Goal: Information Seeking & Learning: Understand process/instructions

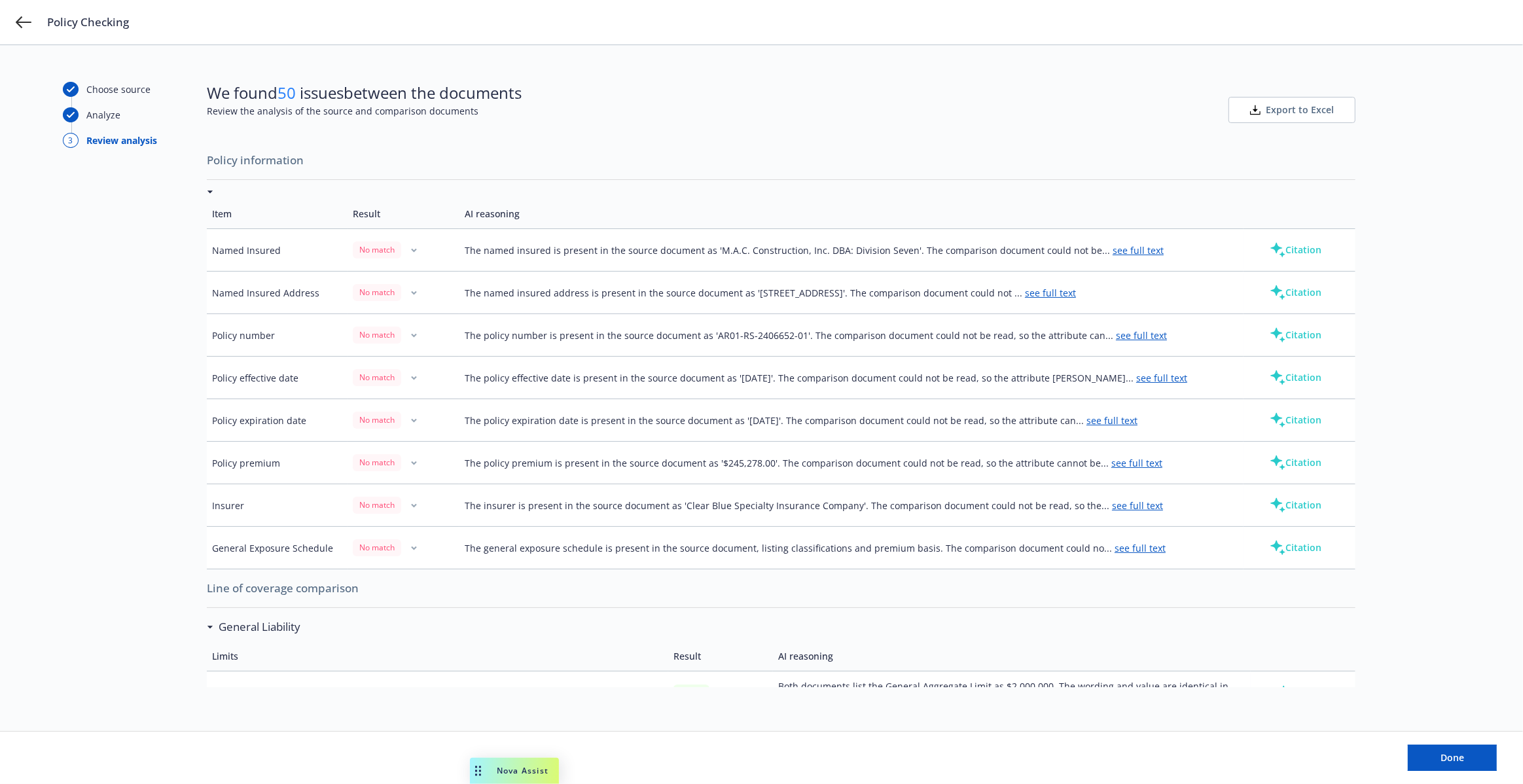
click at [1286, 252] on button "Citation" at bounding box center [1295, 250] width 94 height 26
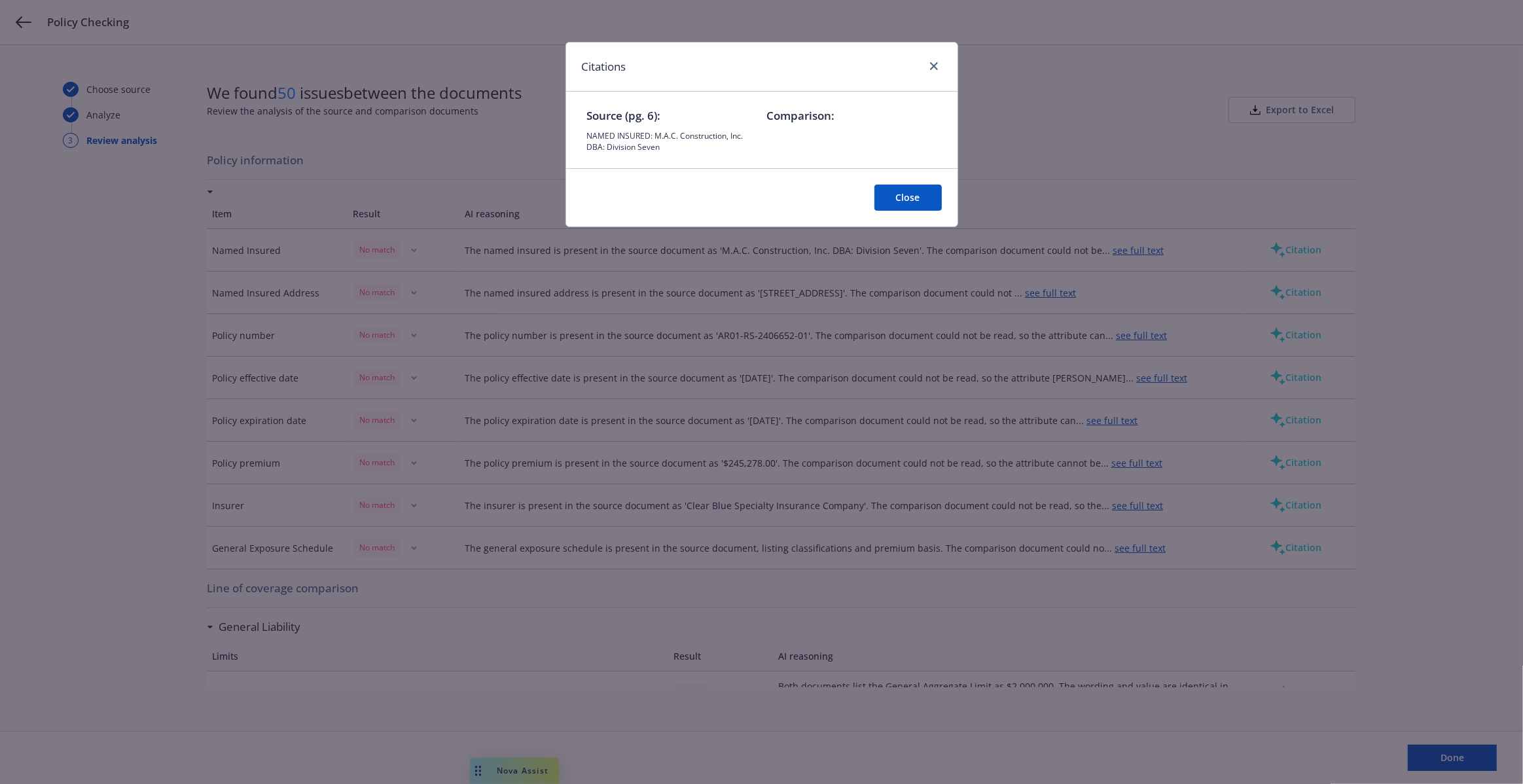
click at [1281, 285] on div "Citations Source (pg. 6): NAMED INSURED: M.A.C. Construction, Inc. DBA: Divisio…" at bounding box center [761, 392] width 1523 height 784
click at [1282, 291] on div "Citations Source (pg. 6): NAMED INSURED: M.A.C. Construction, Inc. DBA: Divisio…" at bounding box center [761, 392] width 1523 height 784
click at [884, 197] on button "Close" at bounding box center [909, 197] width 68 height 26
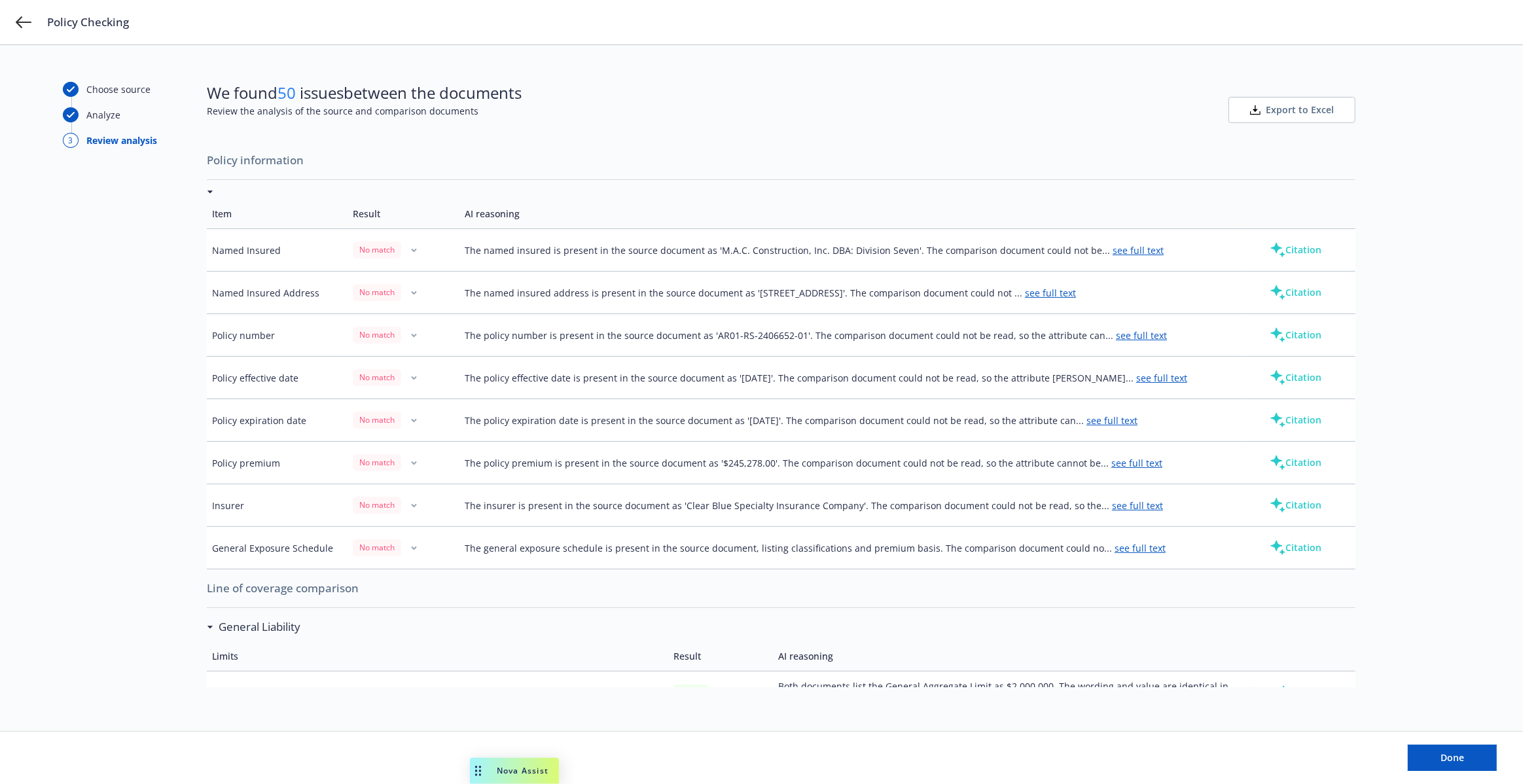
click at [1288, 297] on button "Citation" at bounding box center [1295, 292] width 94 height 26
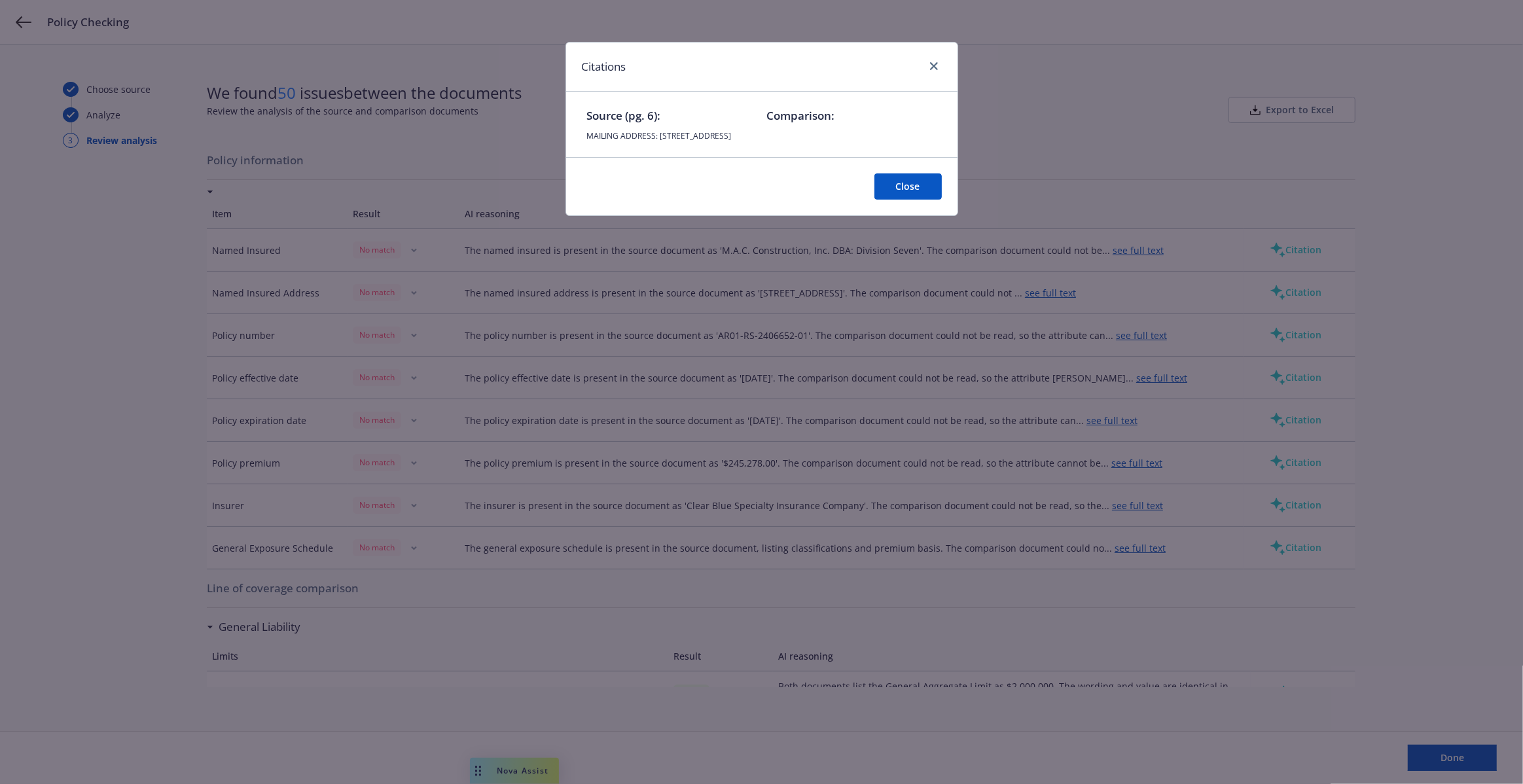
click at [908, 200] on button "Close" at bounding box center [909, 186] width 68 height 26
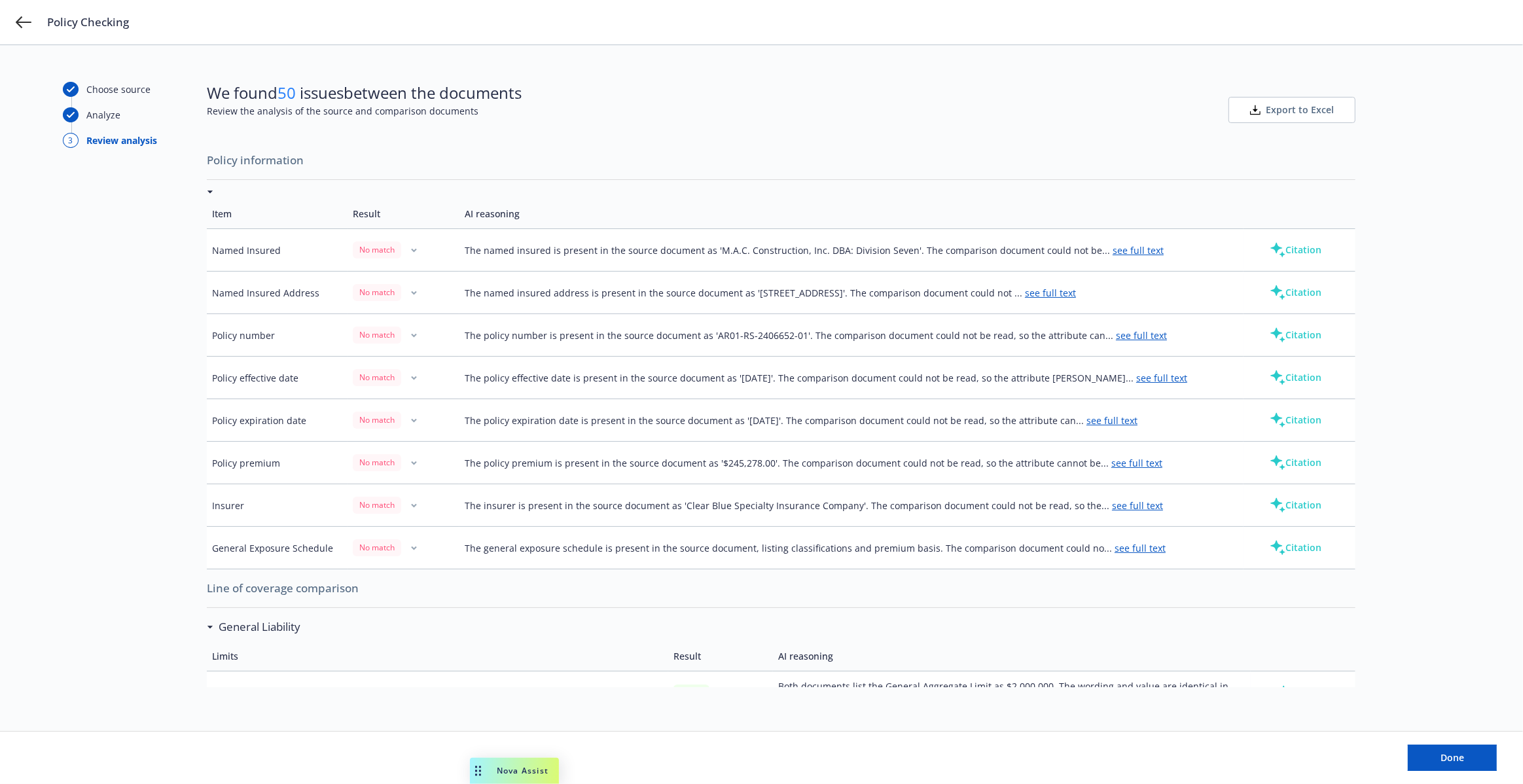
click at [1286, 376] on button "Citation" at bounding box center [1295, 377] width 94 height 26
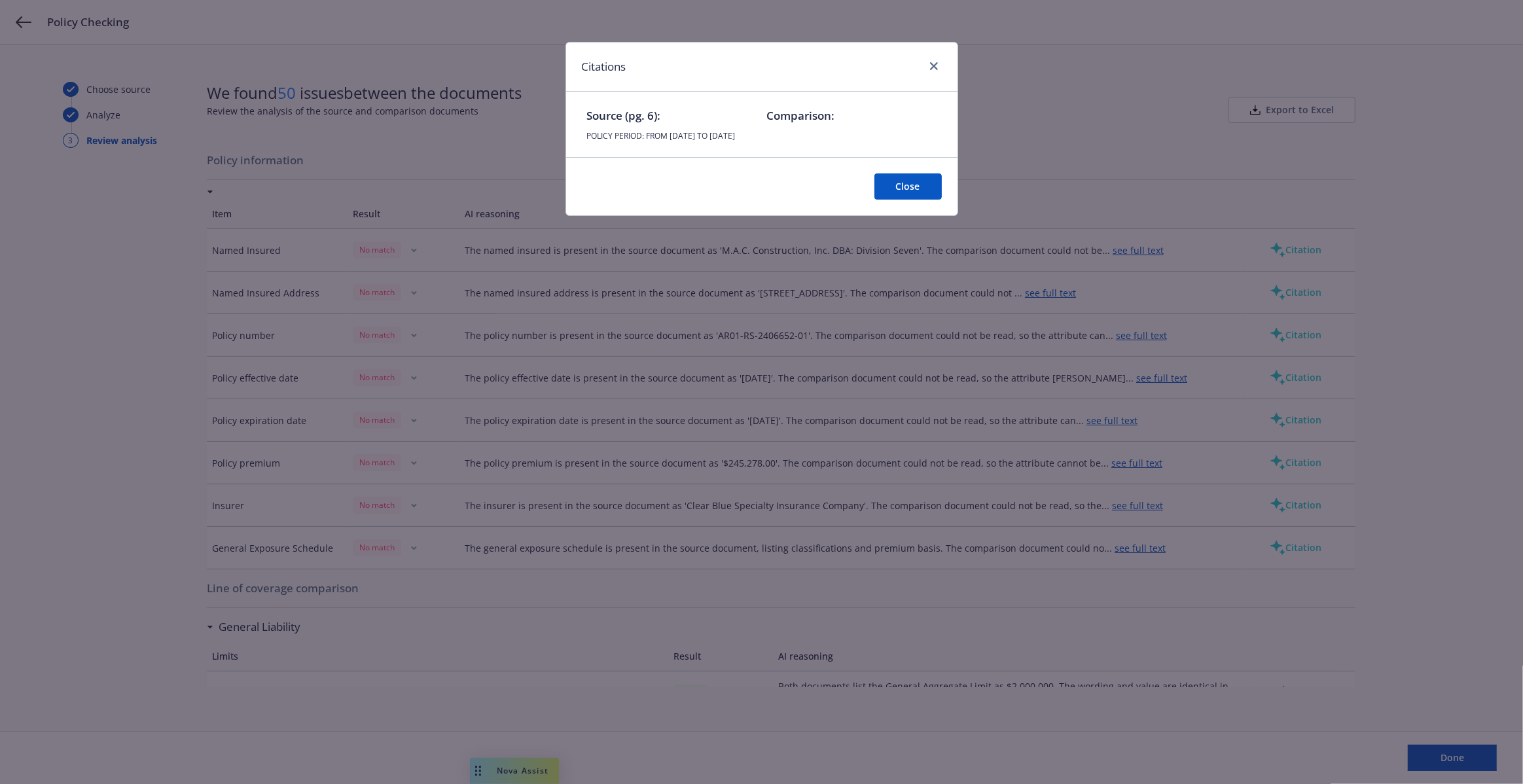
click at [903, 184] on button "Close" at bounding box center [909, 186] width 68 height 26
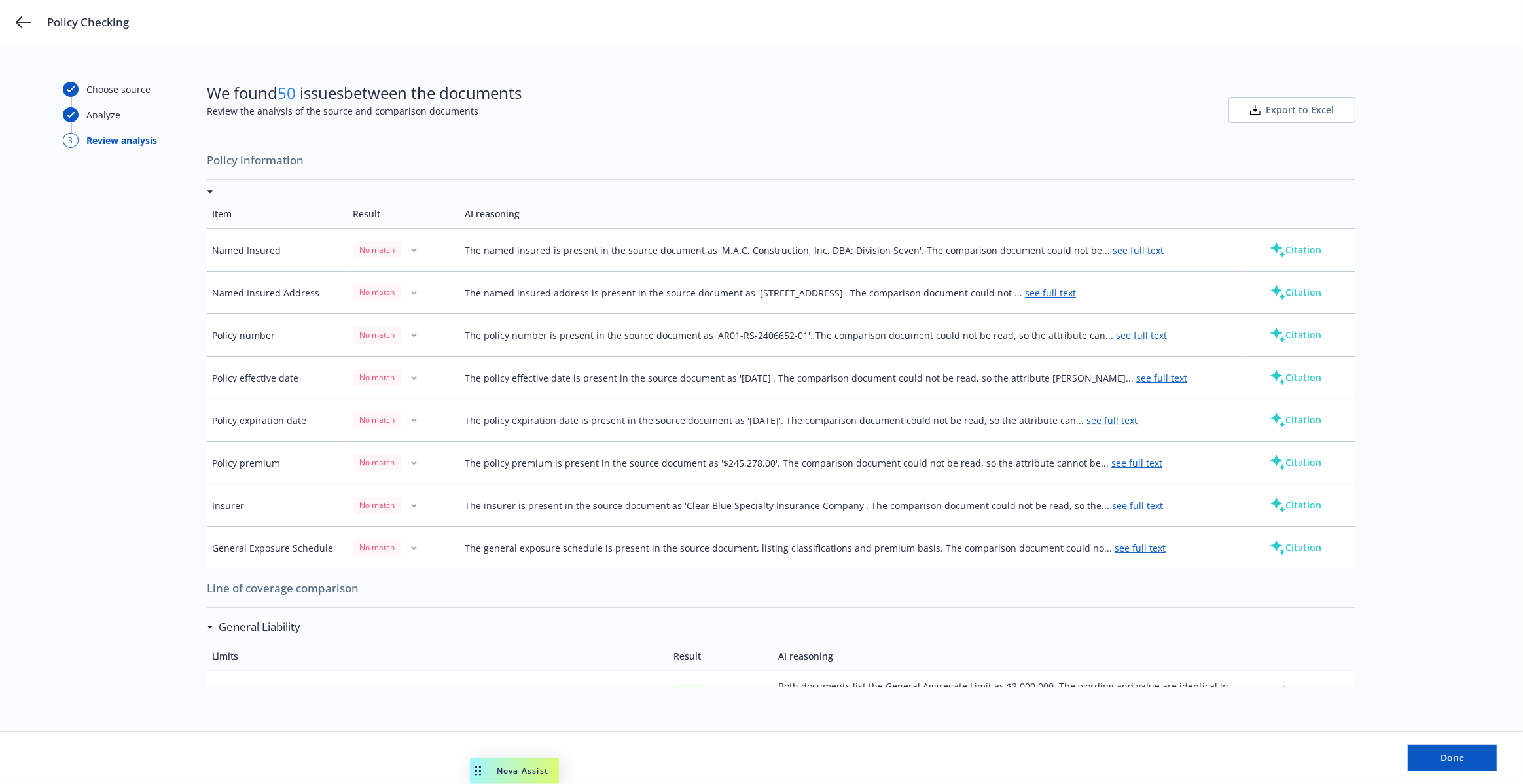
click at [1296, 459] on button "Citation" at bounding box center [1295, 462] width 94 height 26
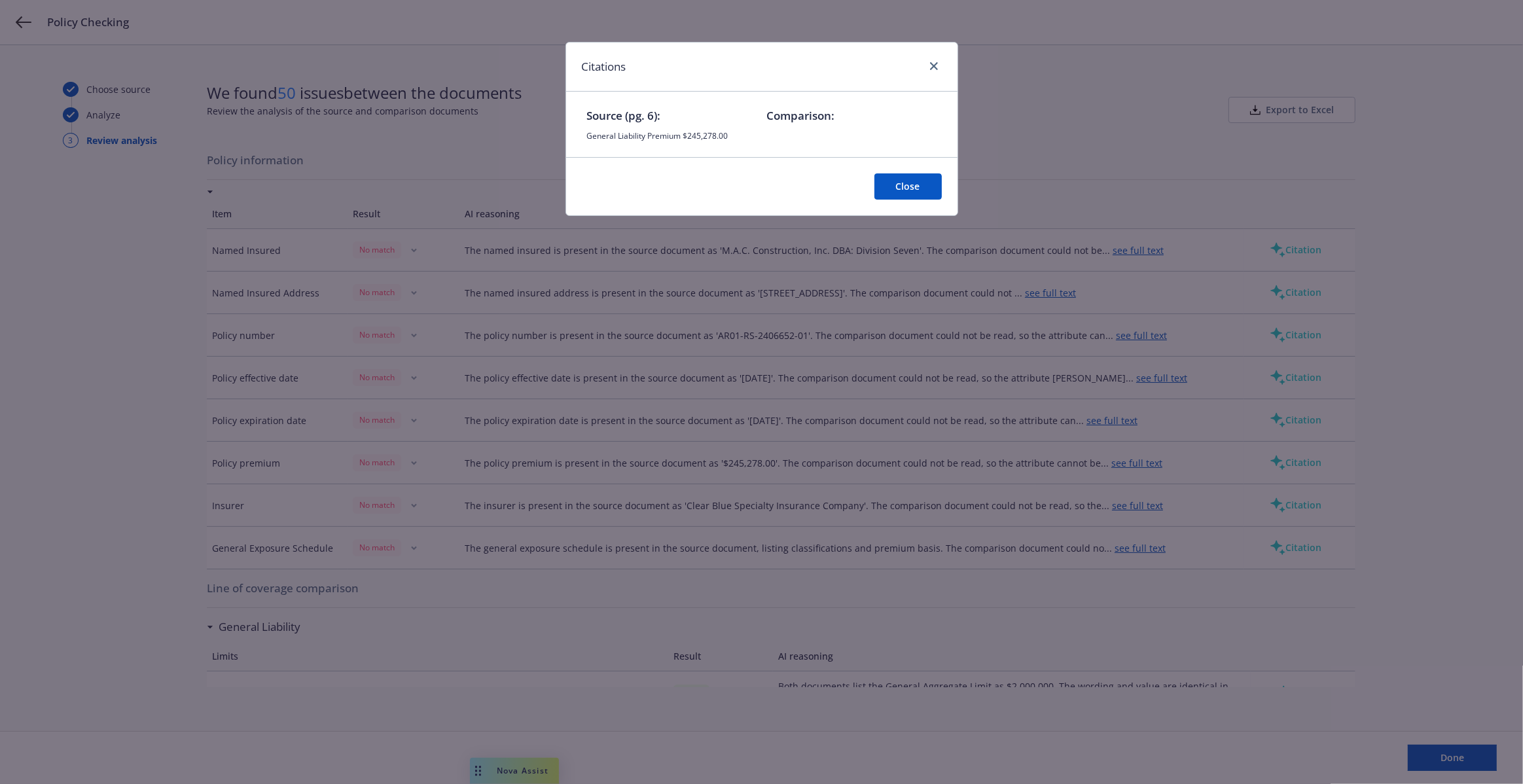
click at [903, 179] on button "Close" at bounding box center [909, 186] width 68 height 26
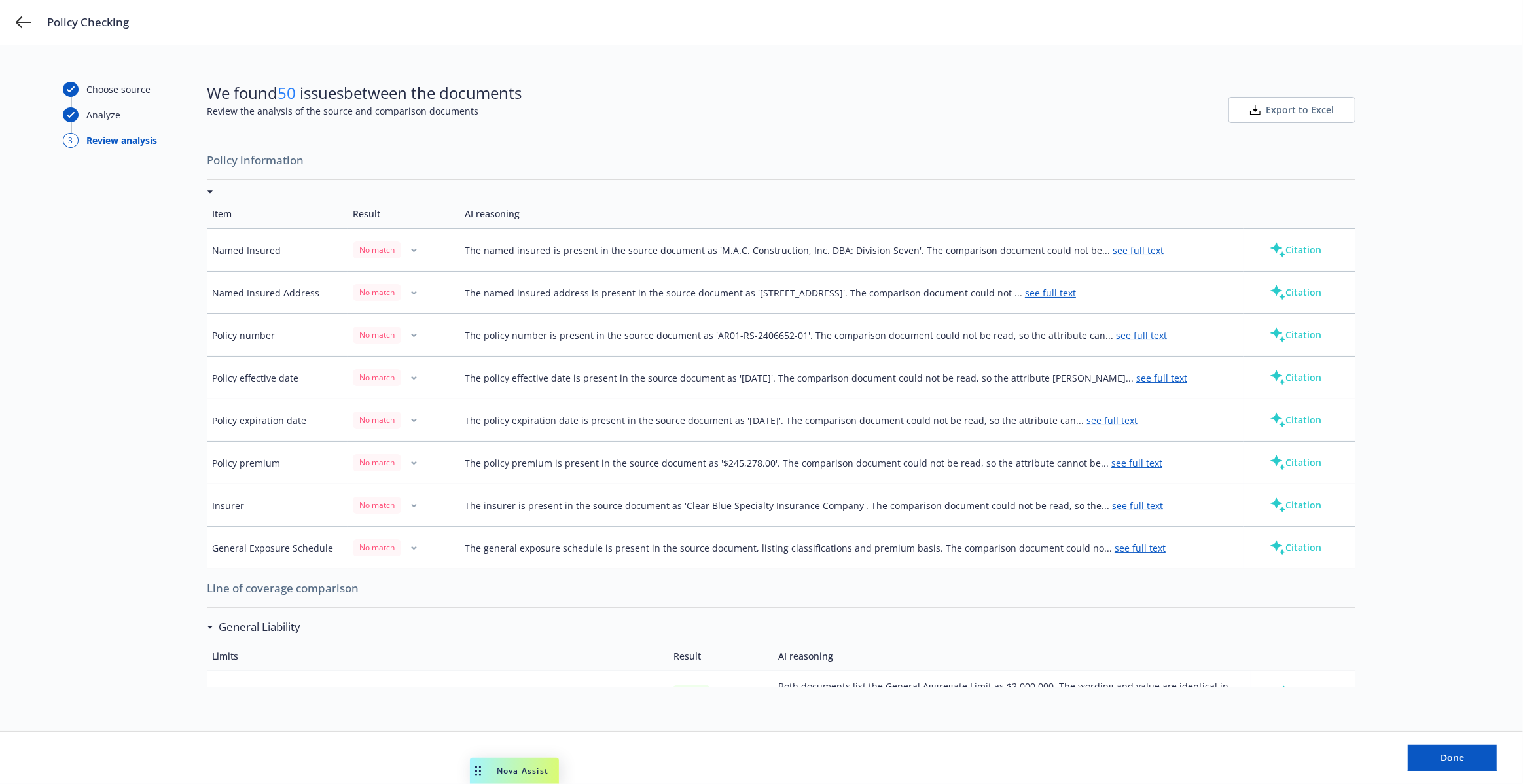
click at [1294, 534] on button "Citation" at bounding box center [1295, 547] width 94 height 26
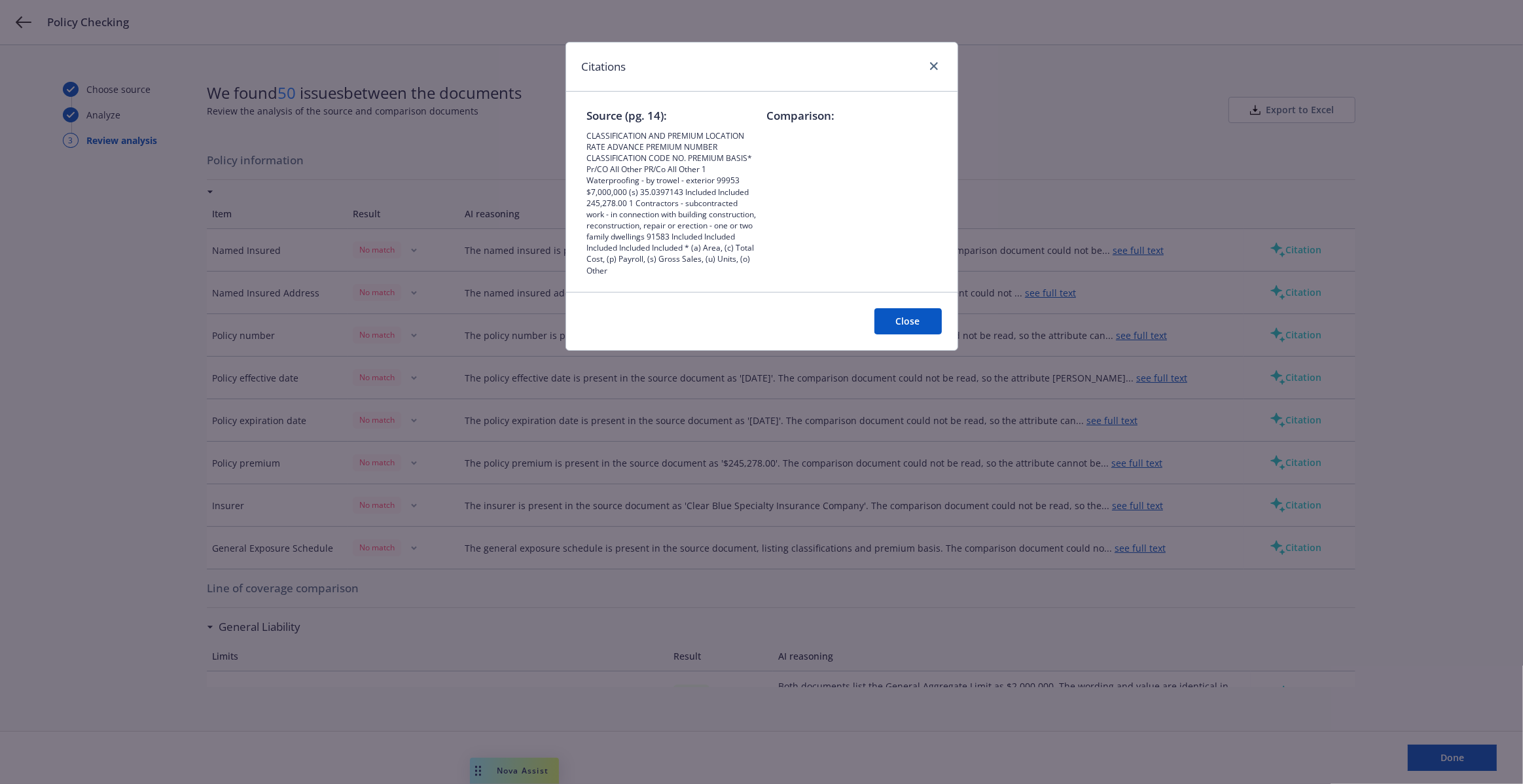
click at [896, 320] on button "Close" at bounding box center [909, 321] width 68 height 26
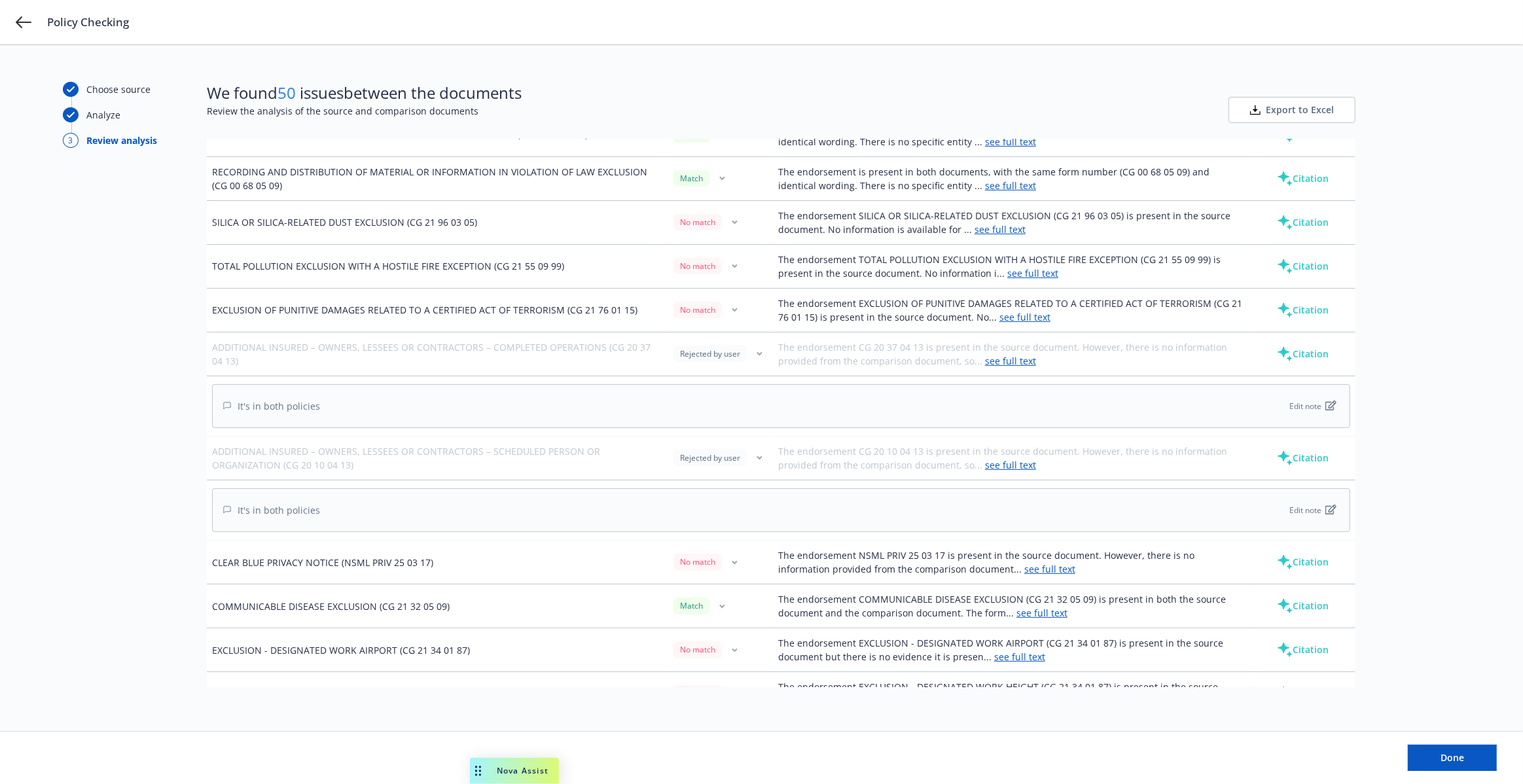
scroll to position [2717, 0]
